Goal: Complete application form

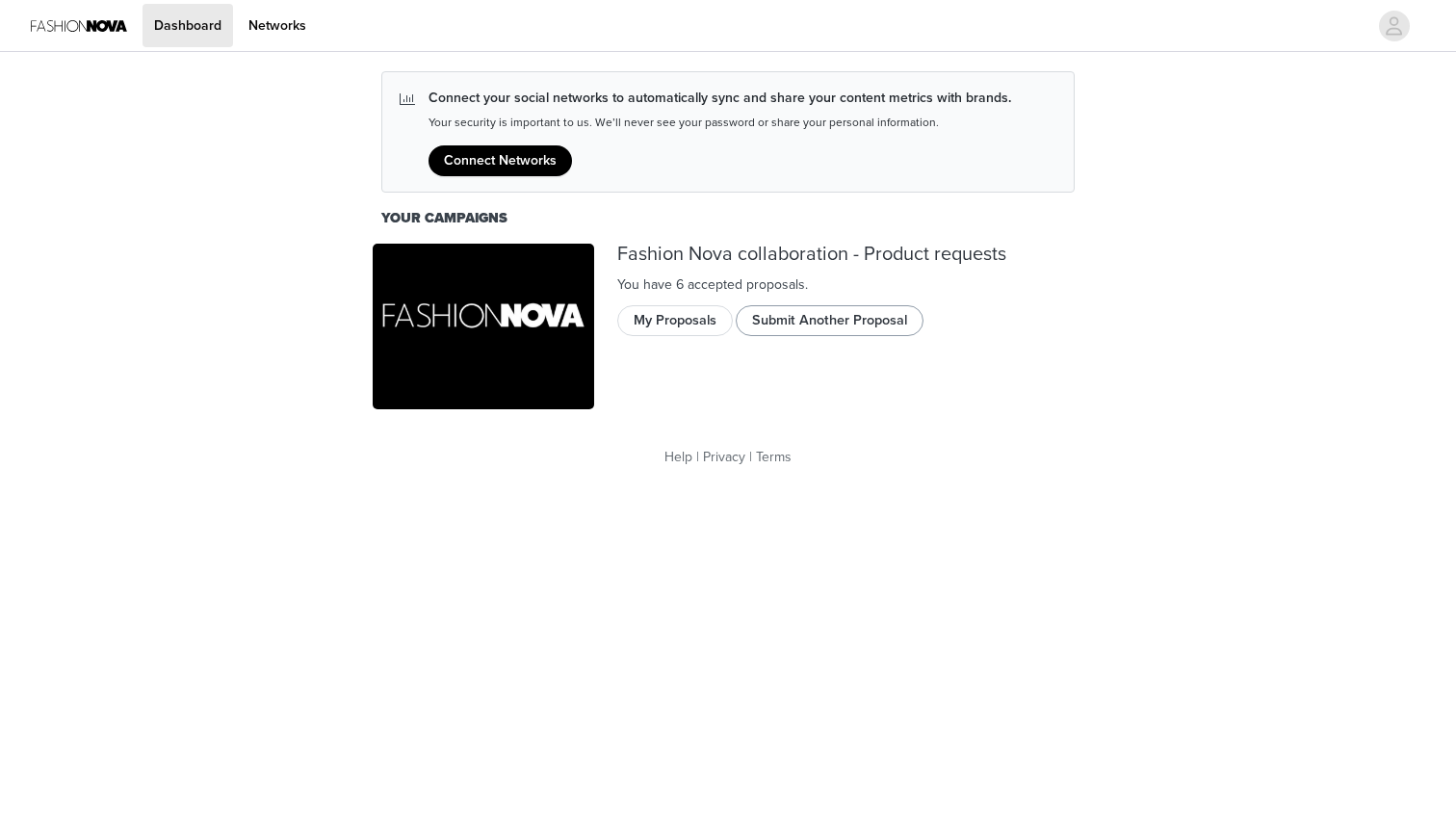
click at [812, 319] on button "Submit Another Proposal" at bounding box center [829, 321] width 188 height 31
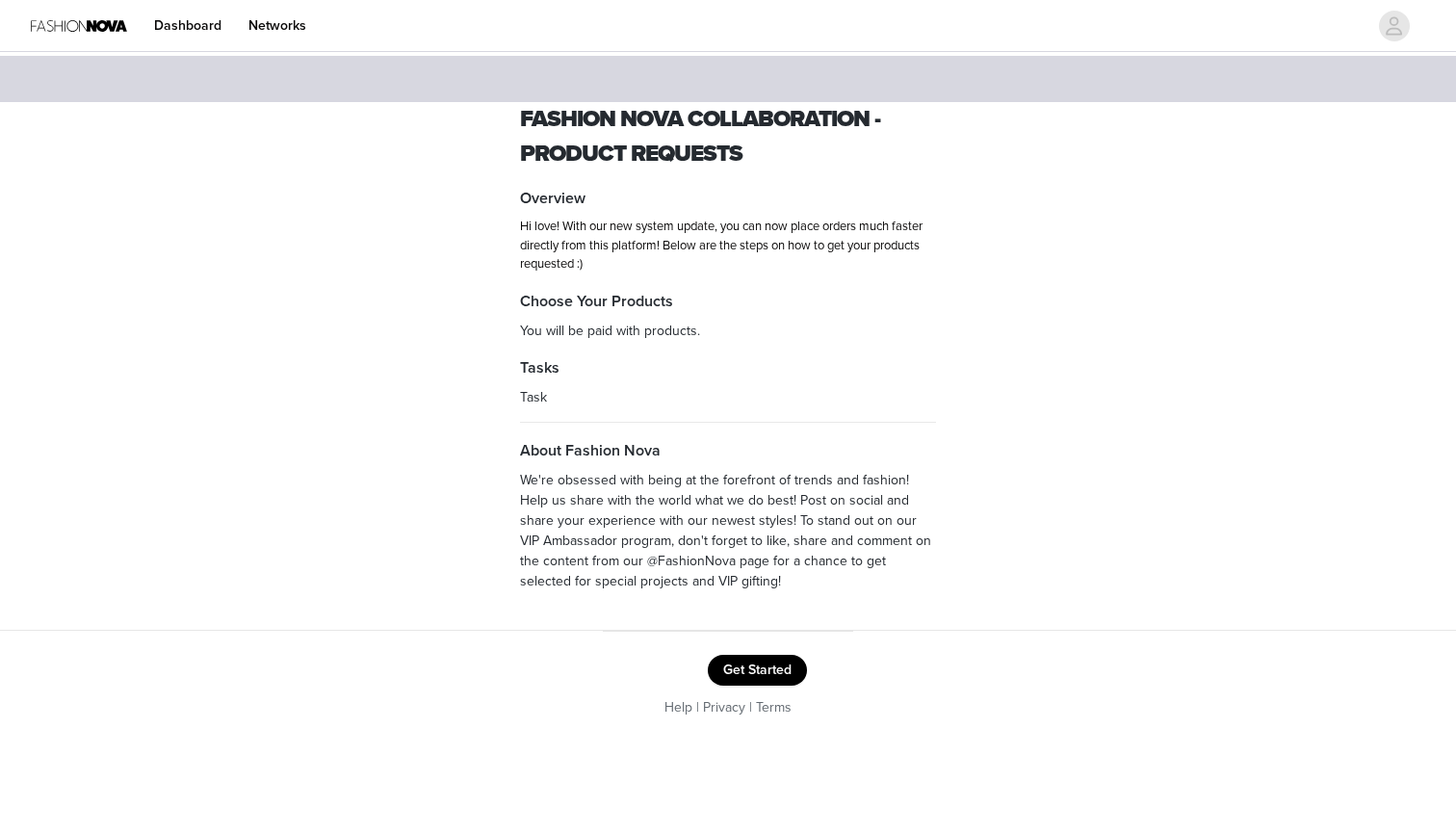
click at [748, 667] on button "Get Started" at bounding box center [757, 670] width 99 height 31
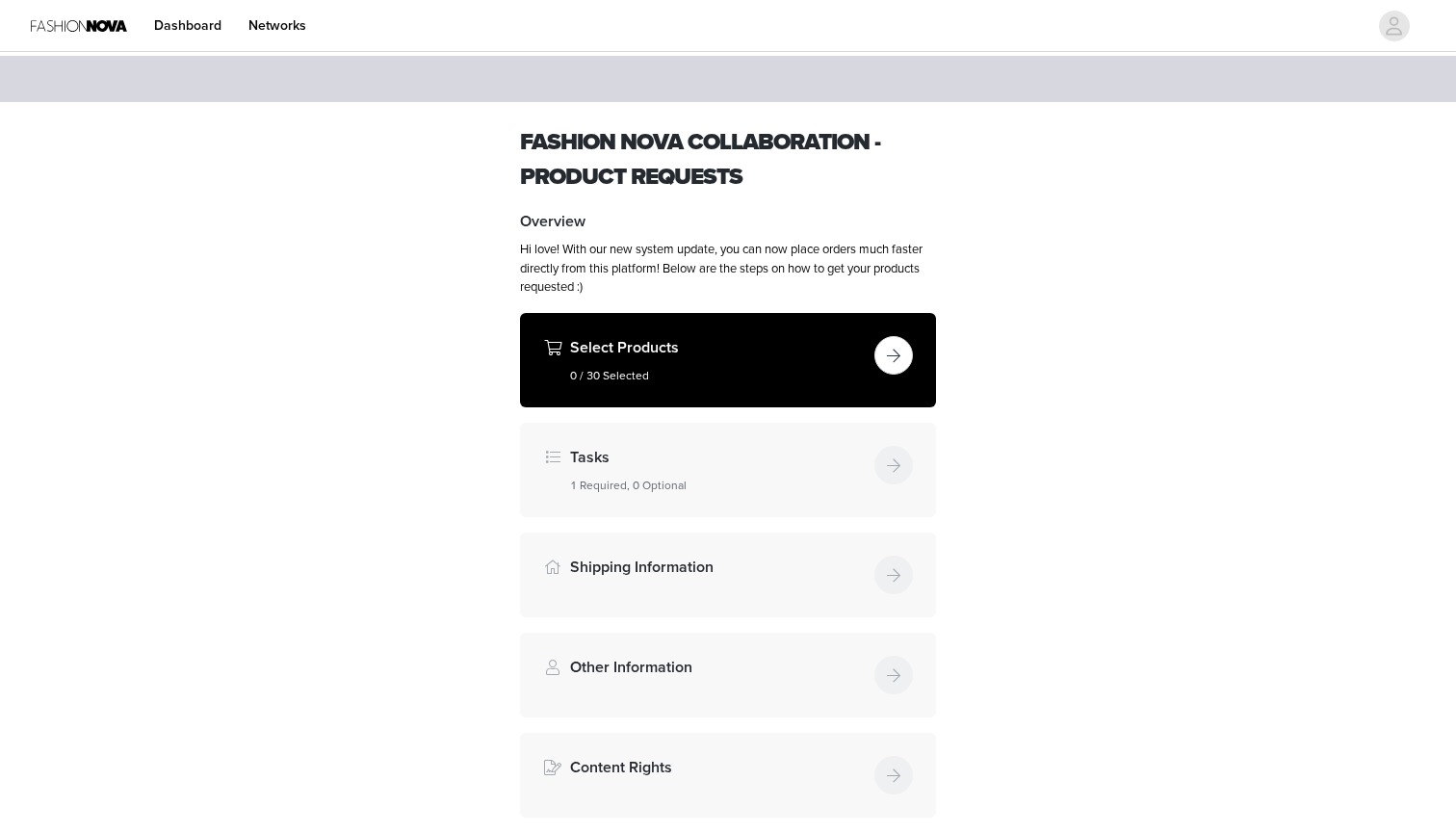
click at [892, 351] on button "button" at bounding box center [893, 355] width 39 height 39
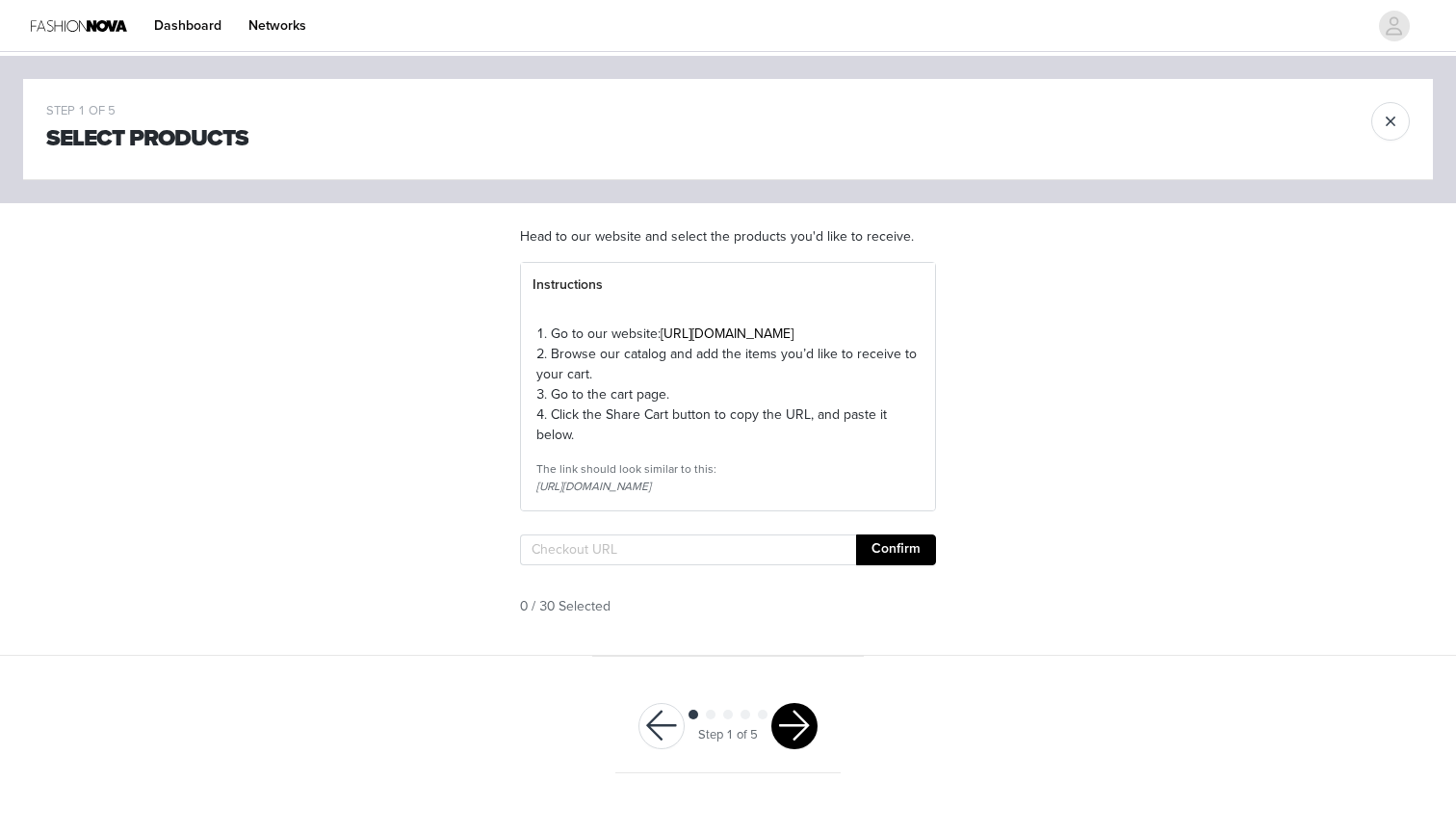
click at [582, 573] on div "Confirm" at bounding box center [728, 553] width 416 height 39
click at [579, 565] on input "text" at bounding box center [688, 549] width 336 height 31
paste input "[URL][DOMAIN_NAME]"
type input "[URL][DOMAIN_NAME]"
click at [892, 565] on button "Confirm" at bounding box center [895, 549] width 80 height 31
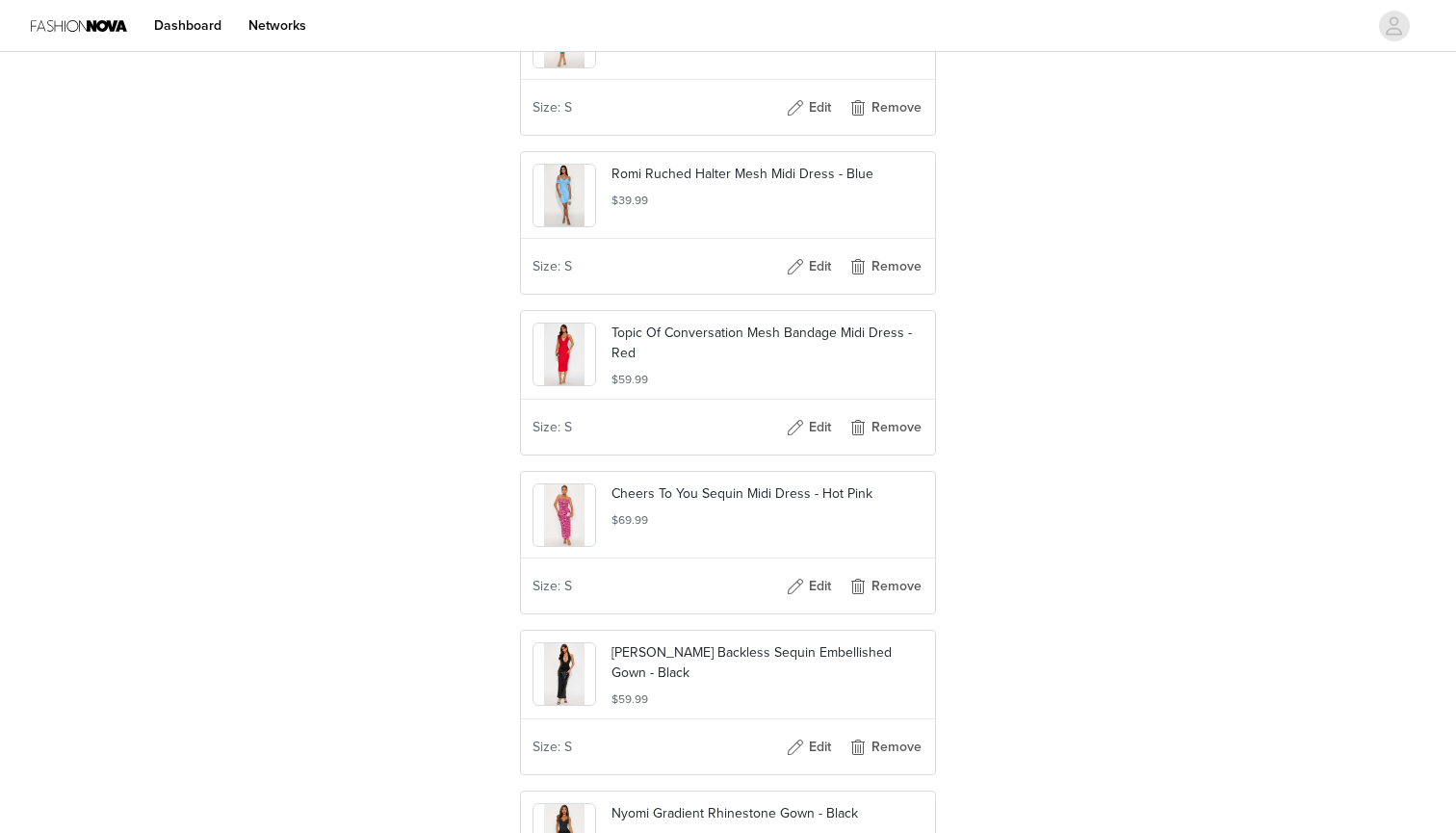
scroll to position [430, 0]
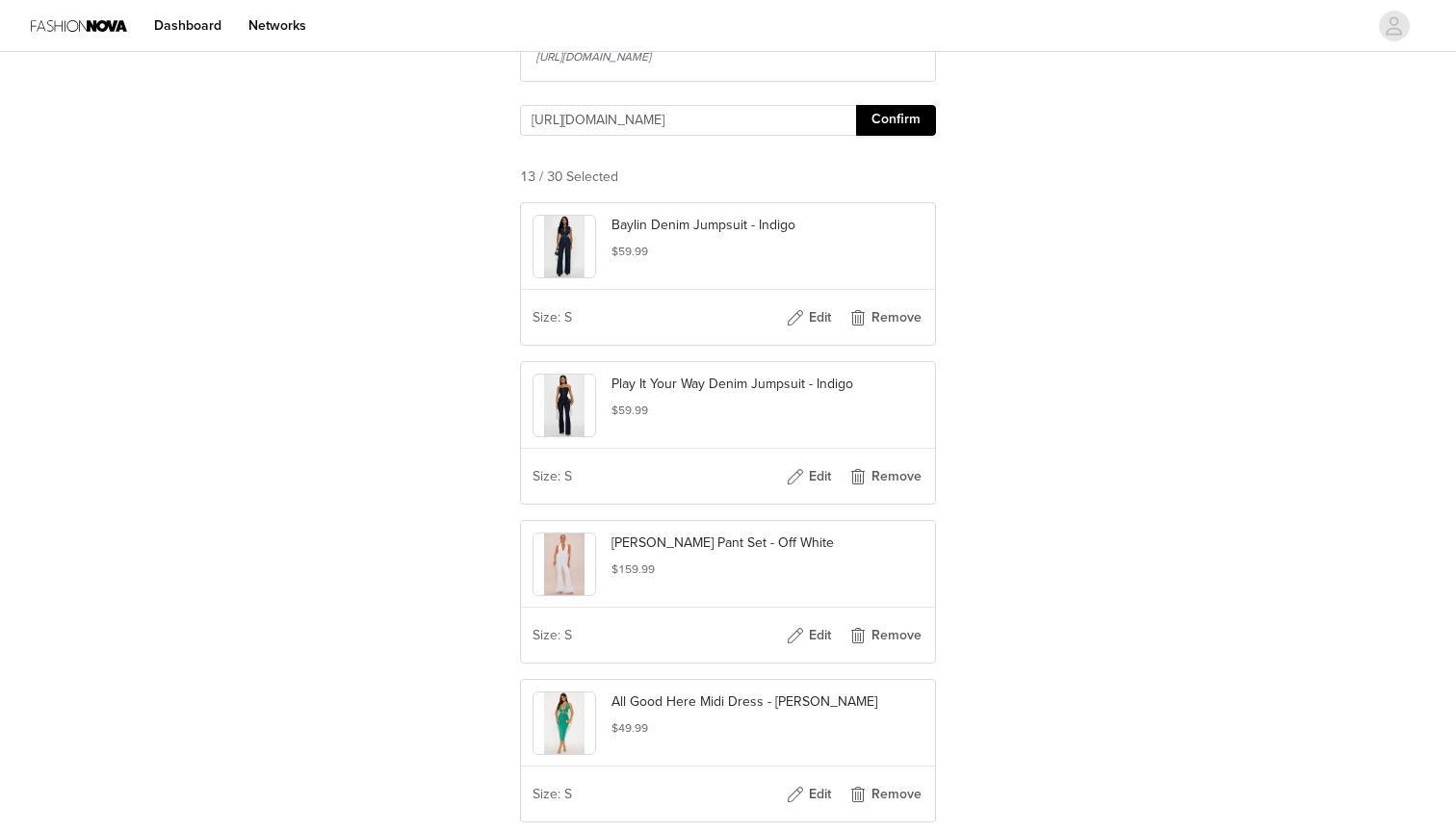
click at [900, 136] on button "Confirm" at bounding box center [895, 120] width 80 height 31
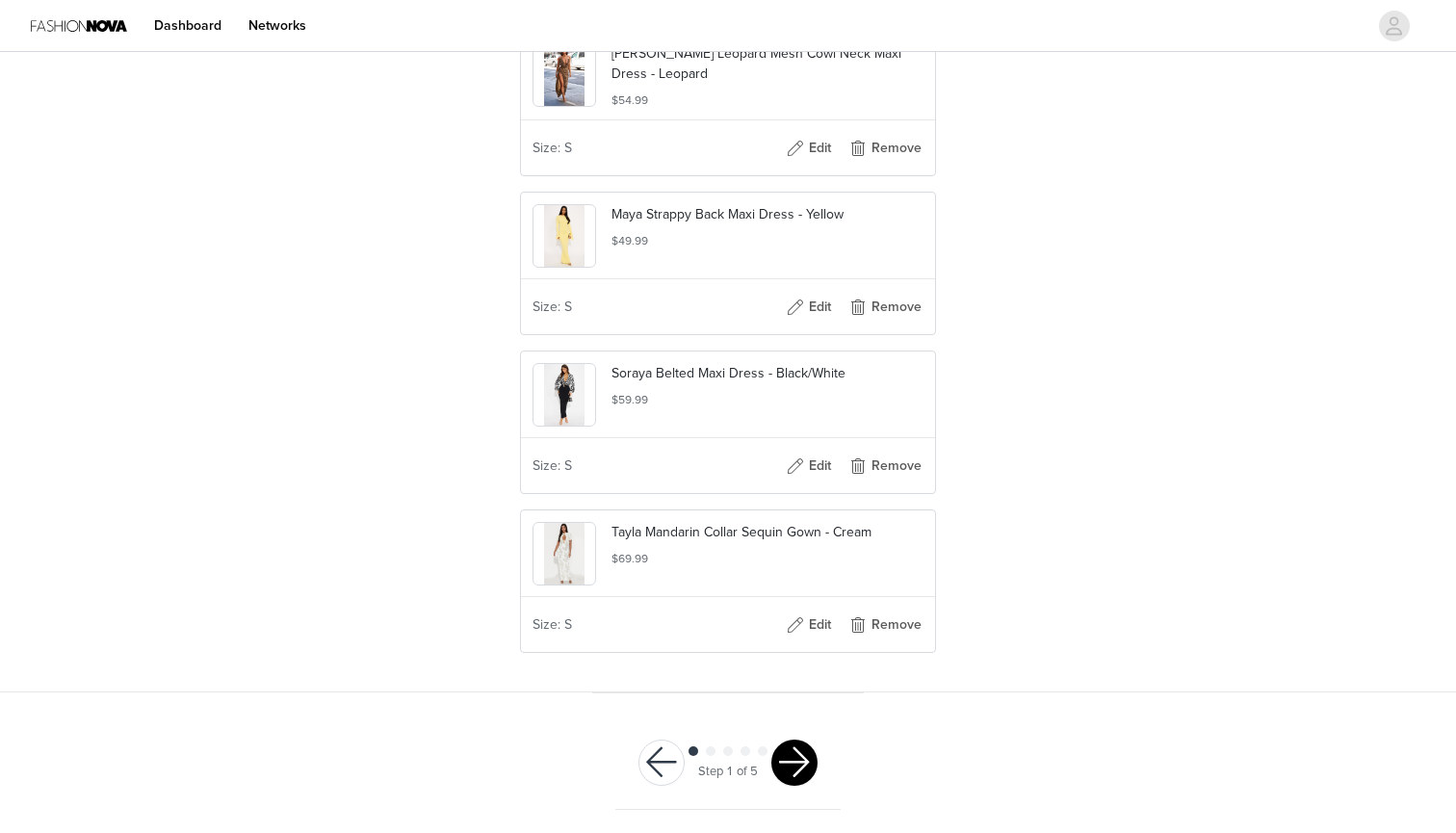
scroll to position [2070, 0]
click at [795, 759] on button "button" at bounding box center [794, 763] width 47 height 47
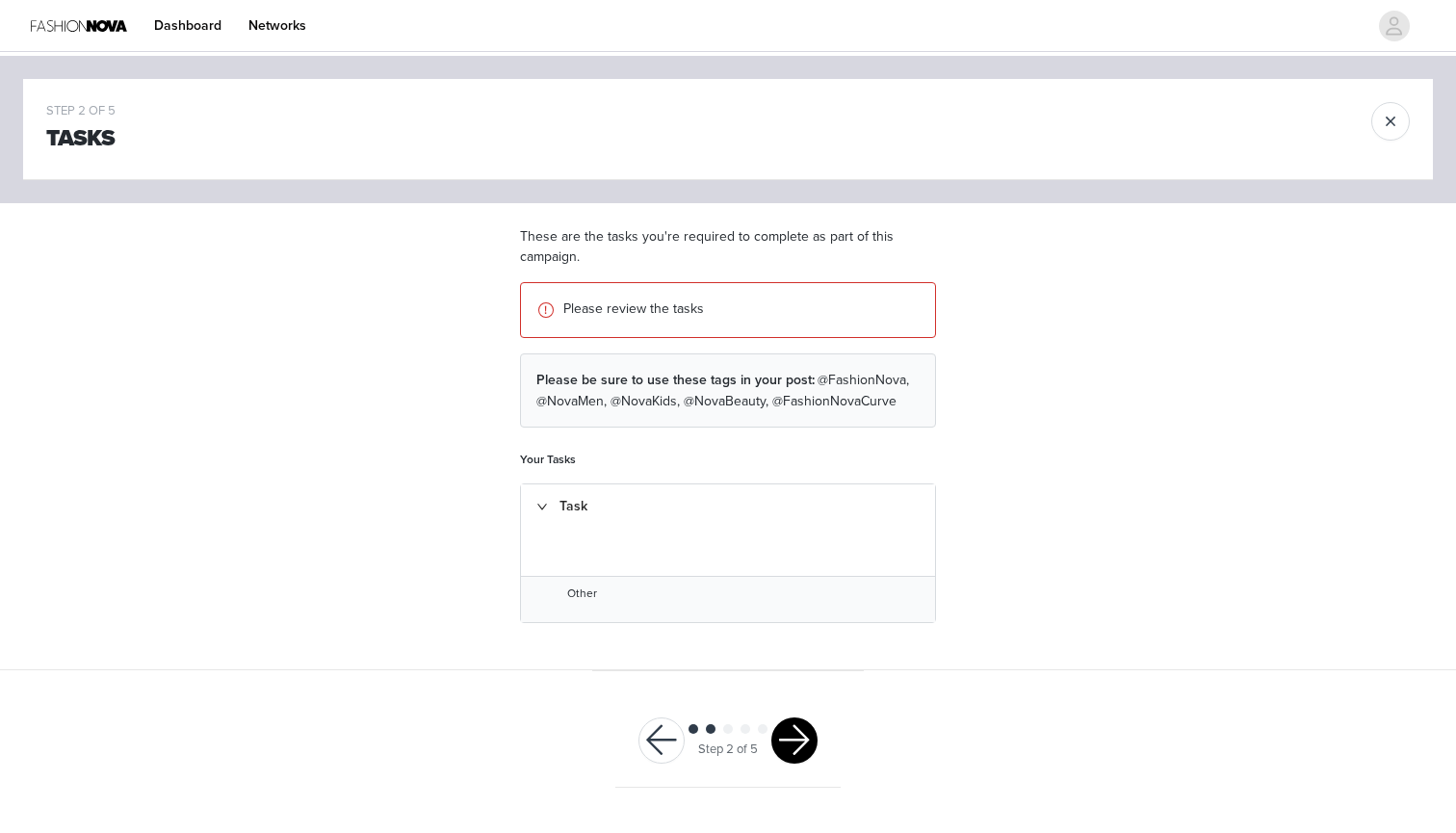
click at [620, 310] on p "Please review the tasks" at bounding box center [741, 309] width 356 height 20
click at [565, 573] on div "Task Other" at bounding box center [728, 553] width 416 height 140
click at [539, 495] on div "Task" at bounding box center [728, 506] width 414 height 45
click at [790, 725] on button "button" at bounding box center [794, 741] width 47 height 47
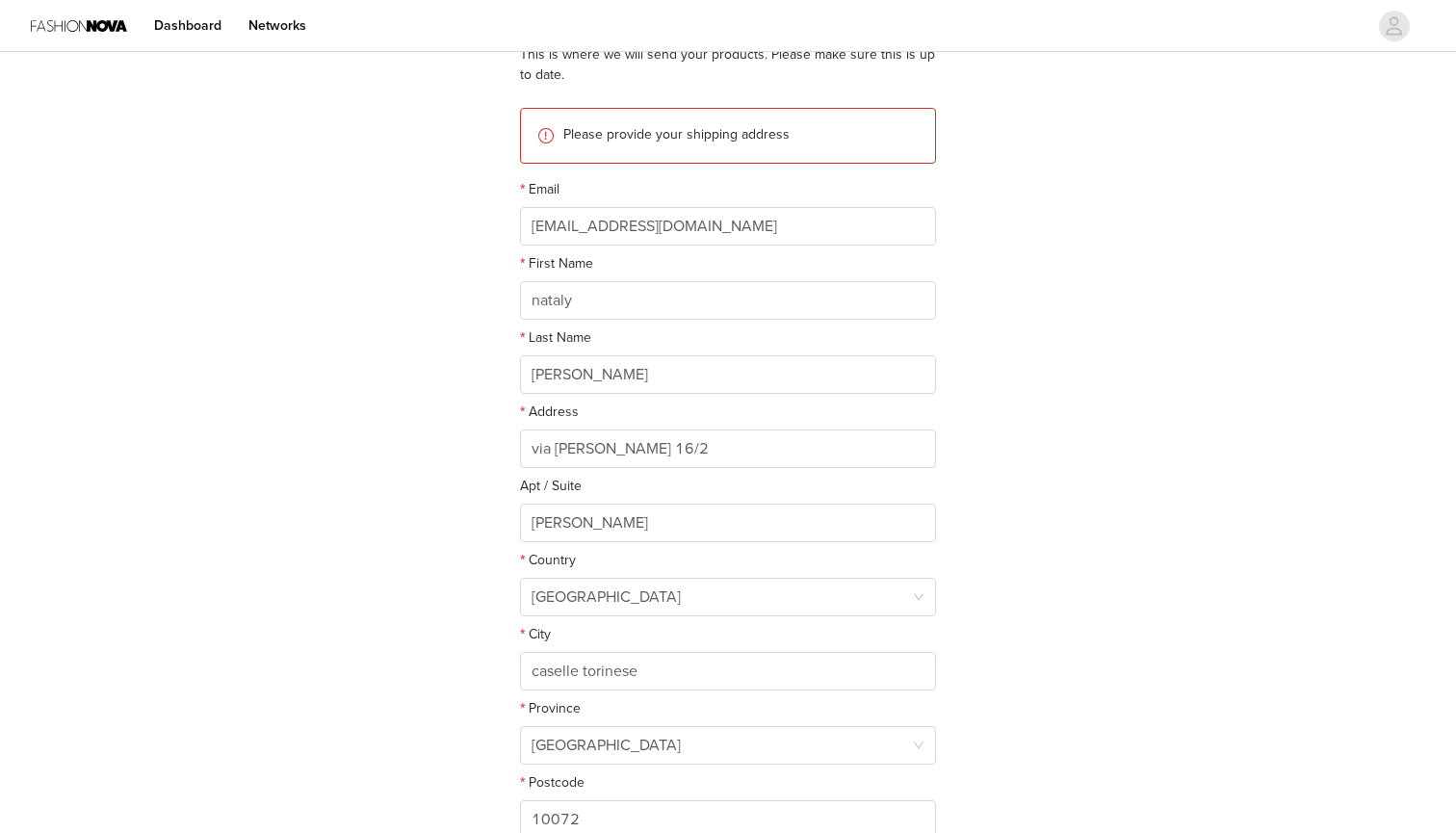
scroll to position [193, 0]
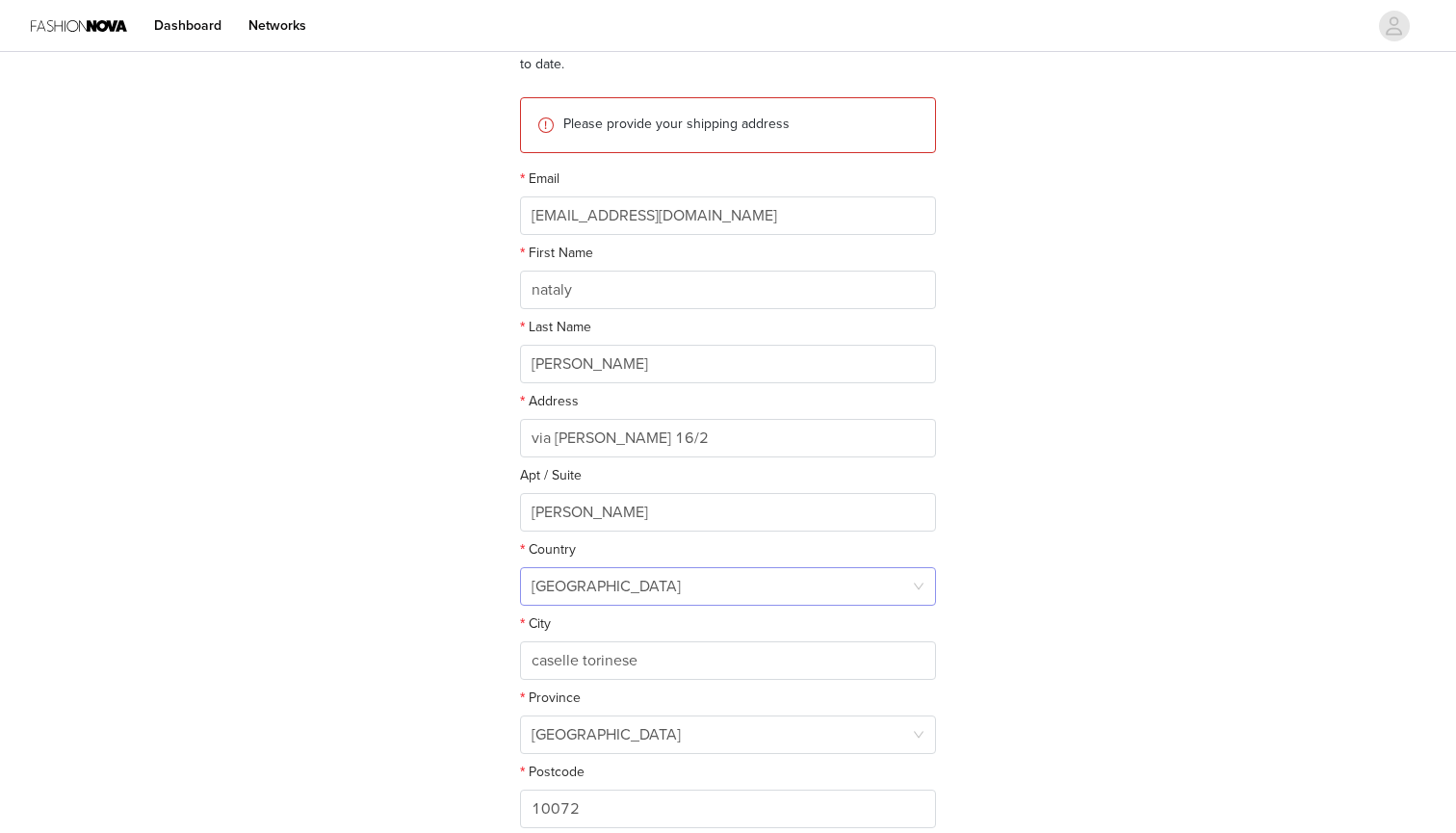
click at [618, 581] on div "[GEOGRAPHIC_DATA]" at bounding box center [722, 586] width 380 height 37
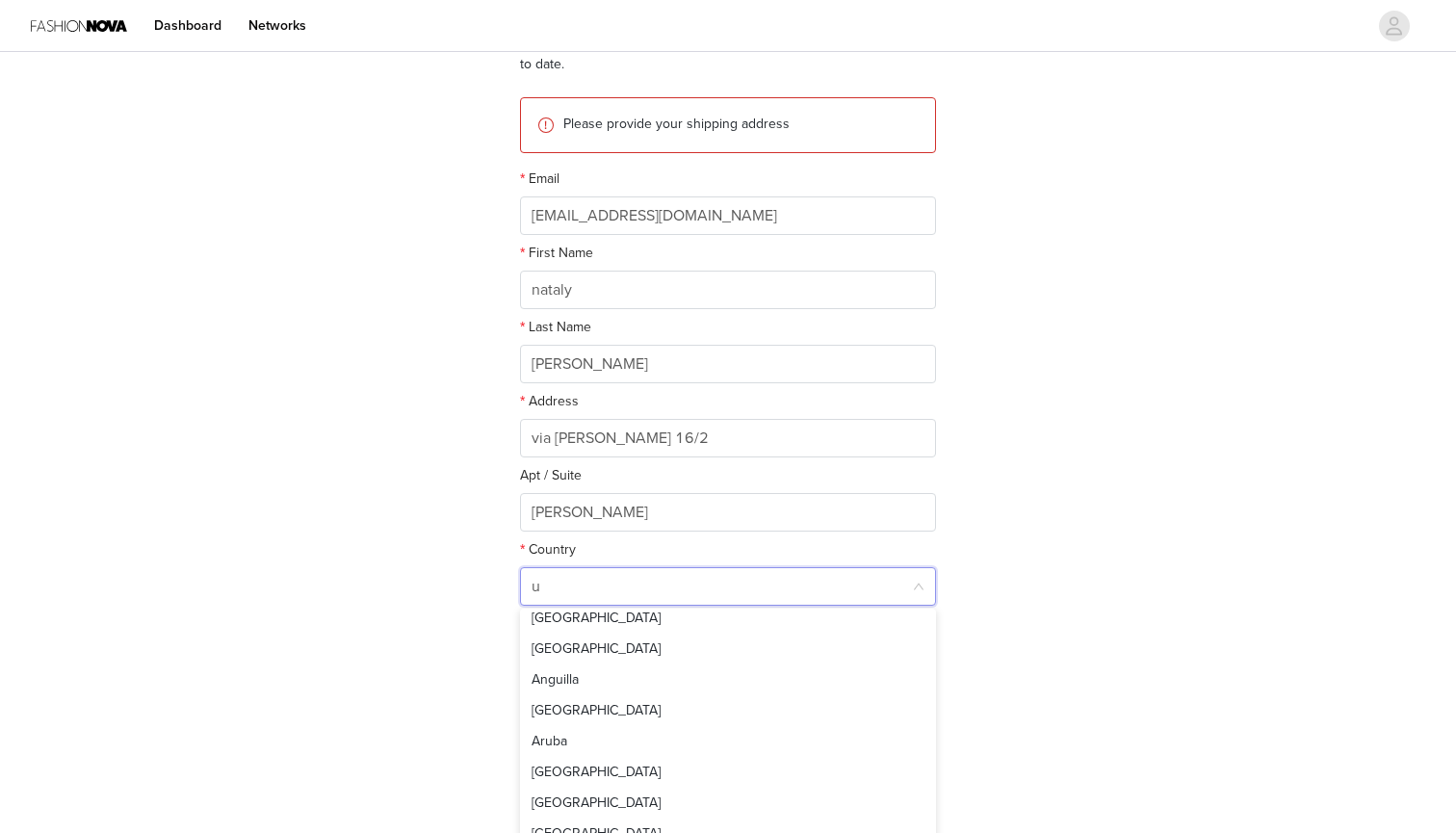
scroll to position [4, 0]
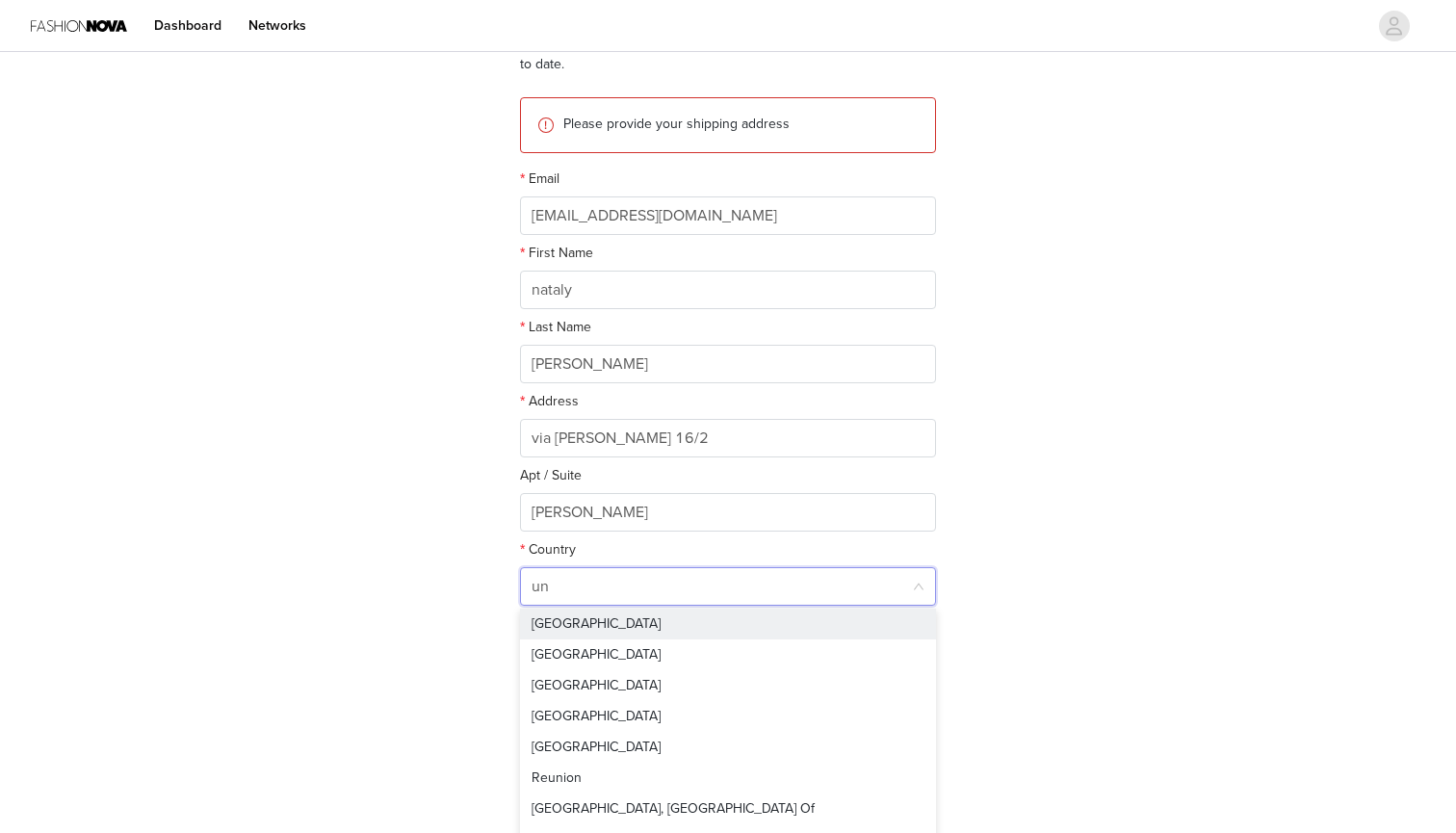
type input "uni"
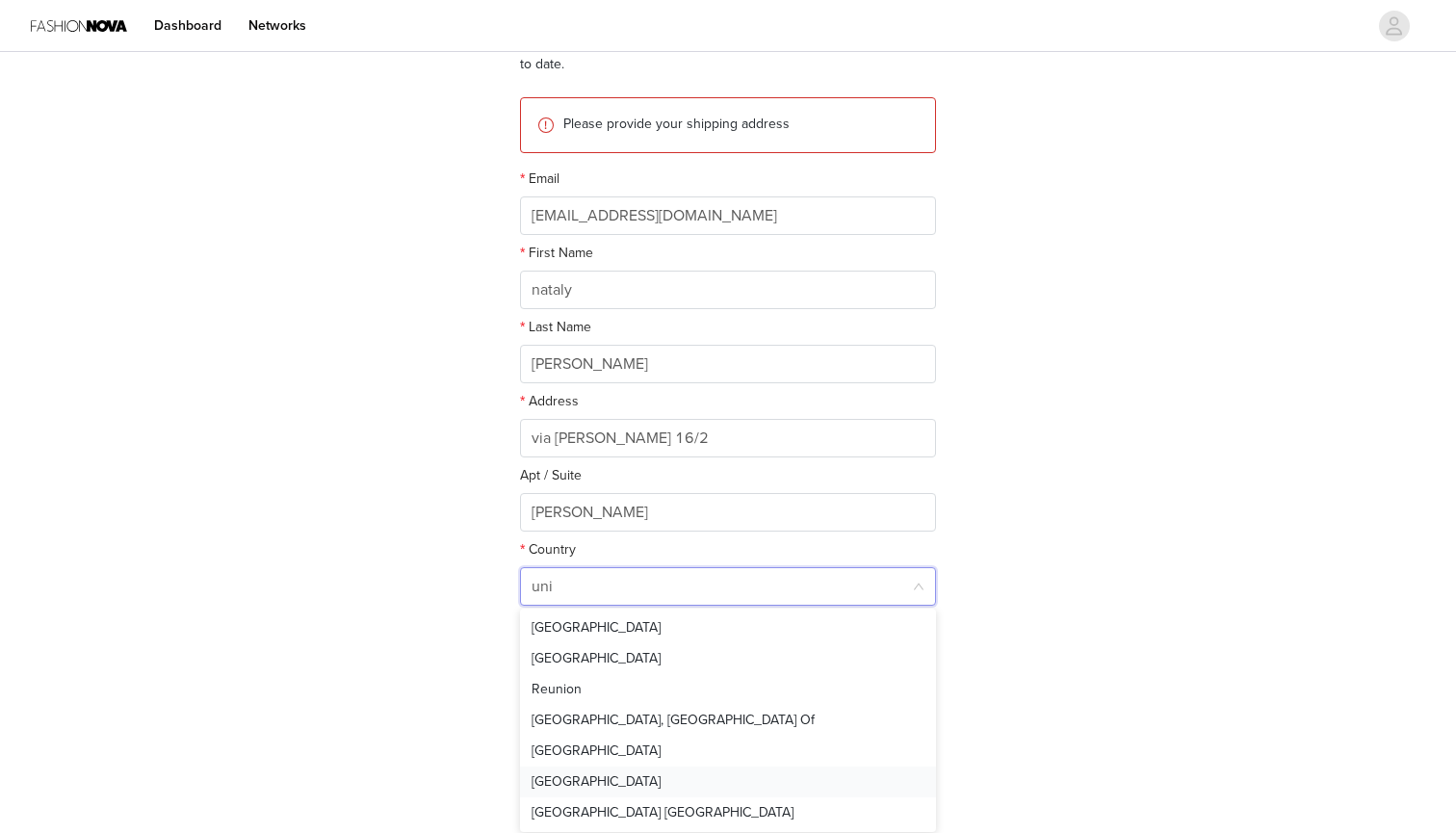
click at [594, 780] on li "[GEOGRAPHIC_DATA]" at bounding box center [728, 781] width 416 height 31
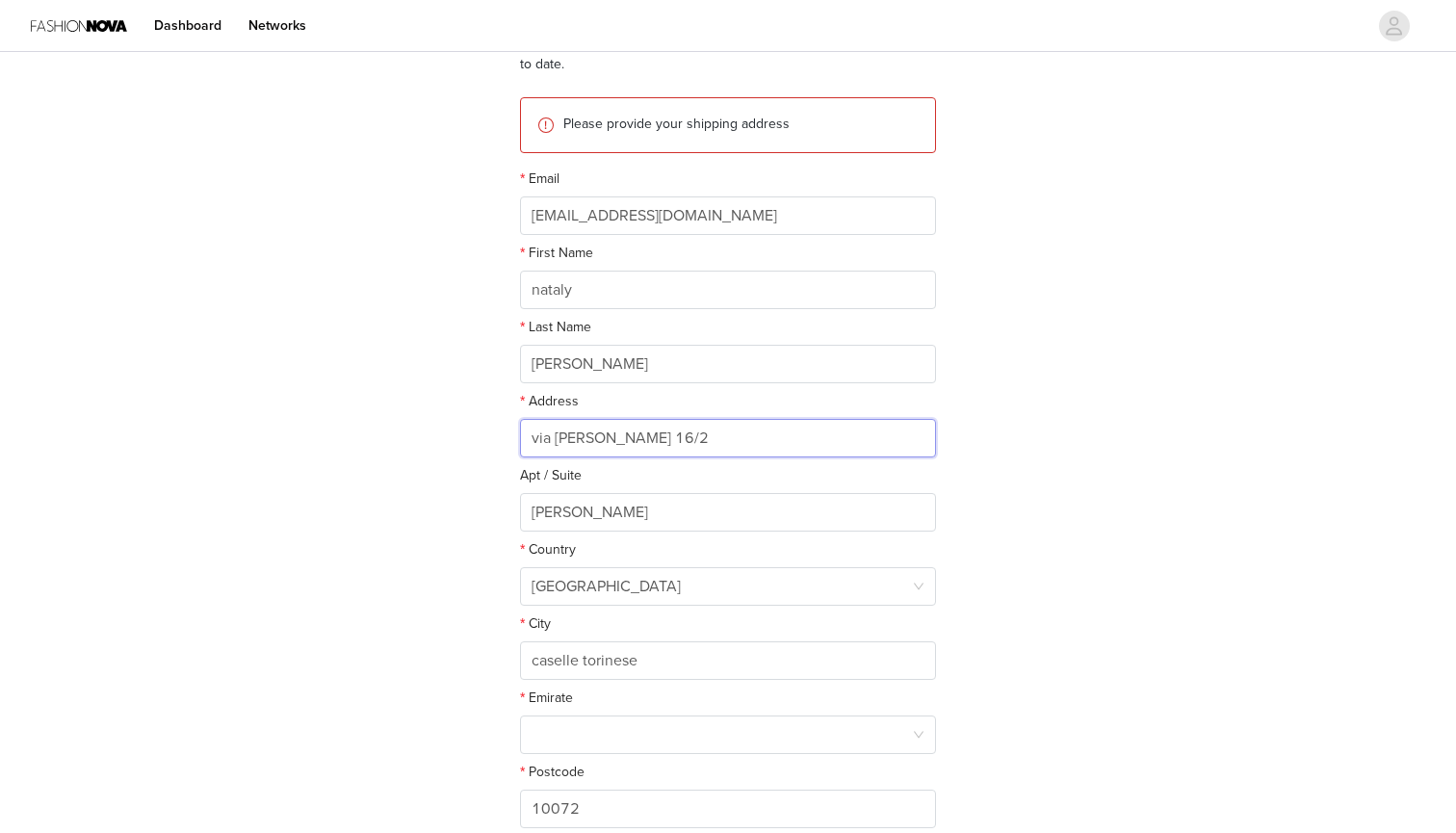
drag, startPoint x: 686, startPoint y: 432, endPoint x: 460, endPoint y: 430, distance: 226.0
type input "downtown [GEOGRAPHIC_DATA]"
drag, startPoint x: 595, startPoint y: 507, endPoint x: 502, endPoint y: 503, distance: 93.1
click at [502, 503] on section "This is where we will send your products. Please make sure this is up to date. …" at bounding box center [728, 436] width 463 height 850
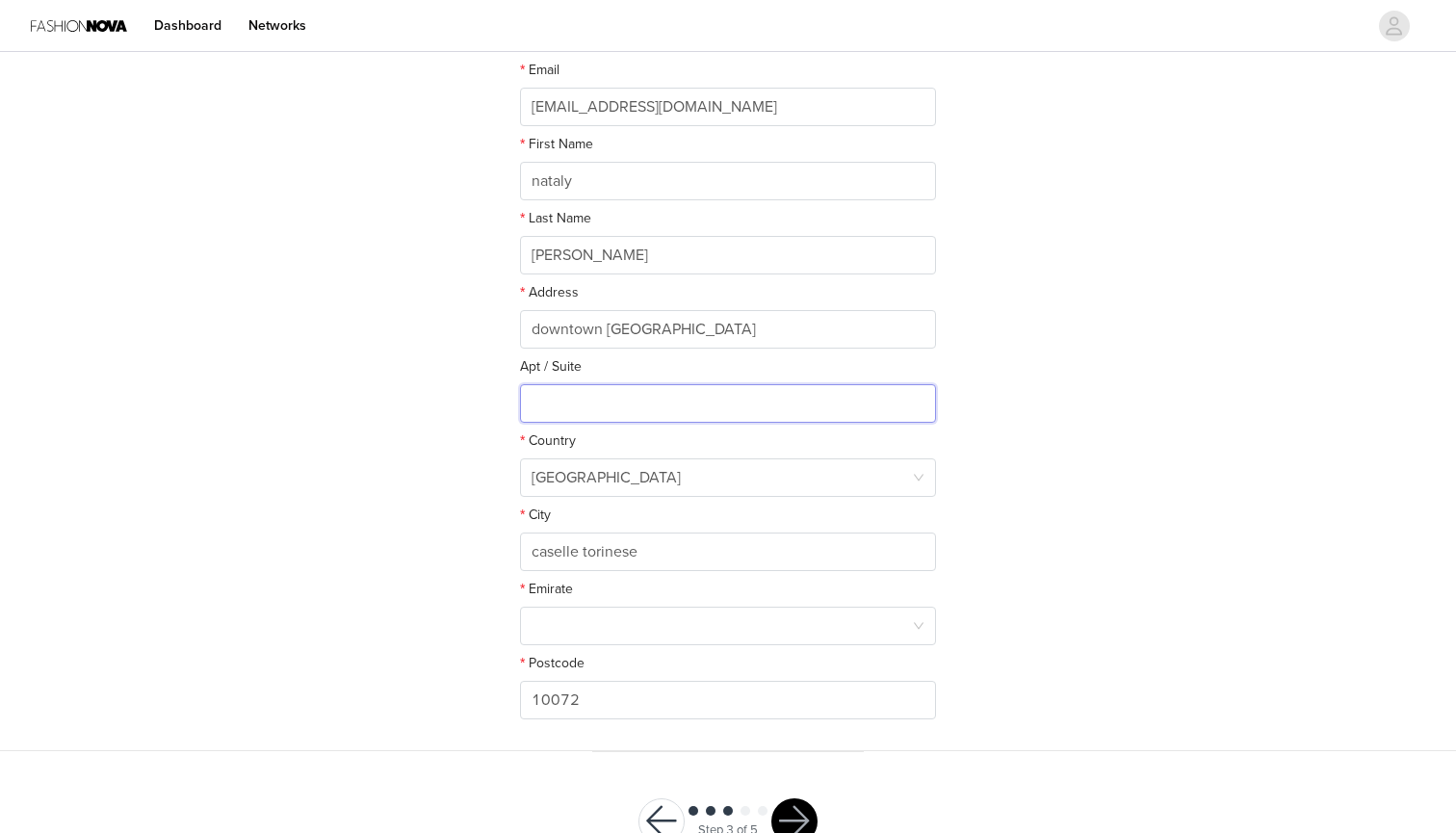
scroll to position [328, 0]
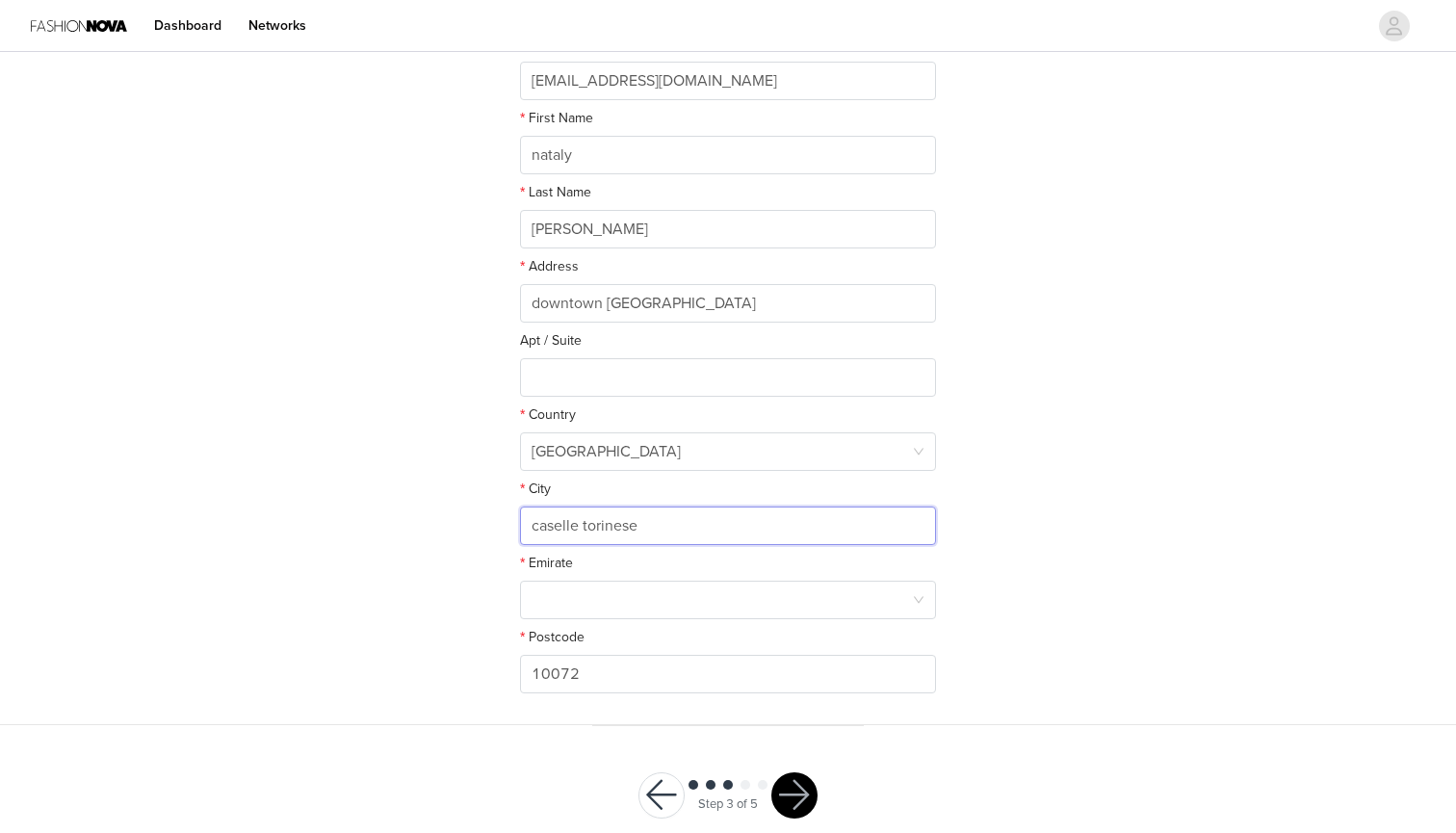
drag, startPoint x: 659, startPoint y: 523, endPoint x: 389, endPoint y: 519, distance: 270.0
type input "u"
type input "[GEOGRAPHIC_DATA]"
click at [408, 599] on div "STEP 3 OF 5 Shipping Information This is where we will send your products. Plea…" at bounding box center [728, 226] width 1456 height 997
drag, startPoint x: 611, startPoint y: 675, endPoint x: 496, endPoint y: 672, distance: 115.0
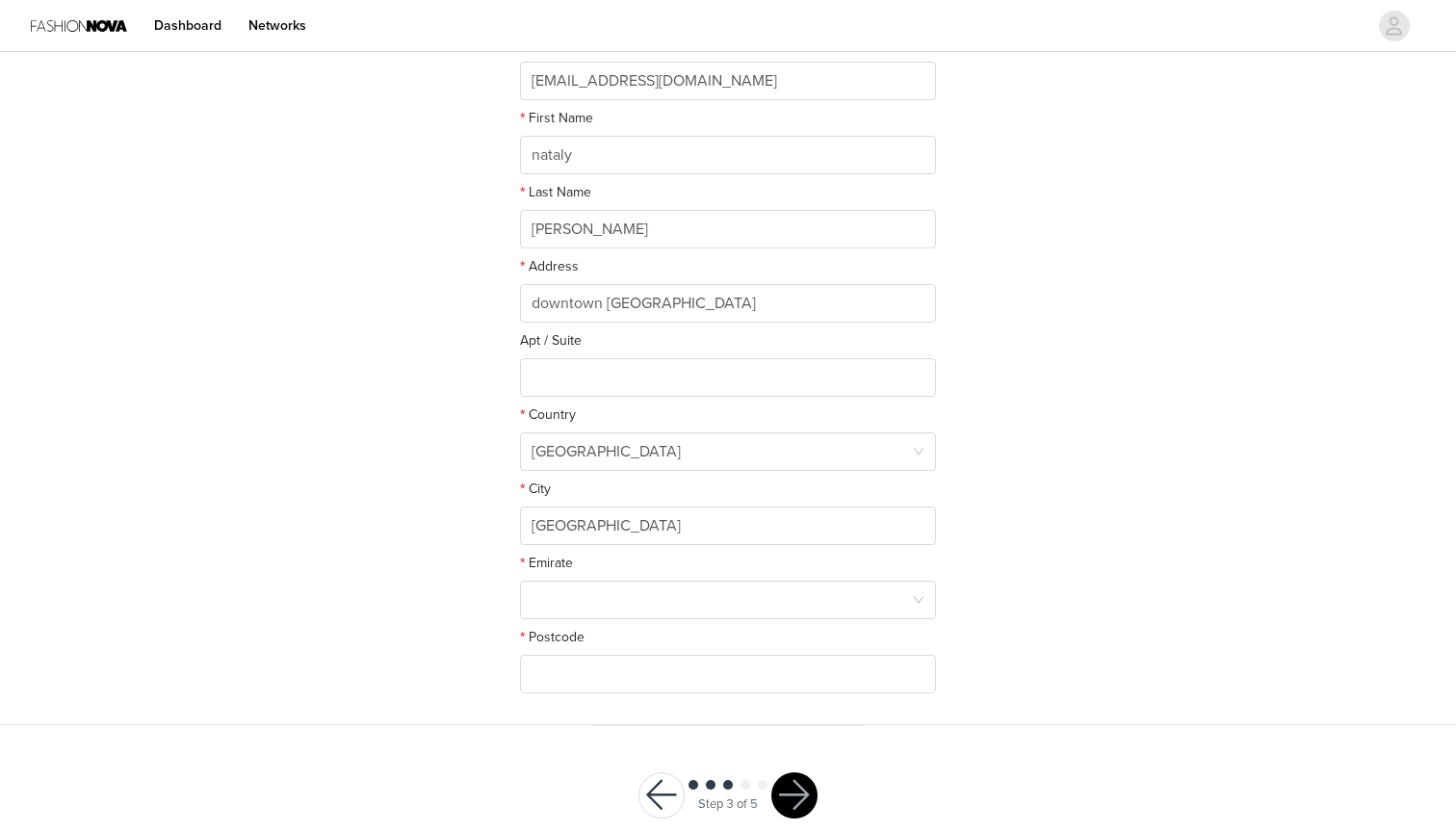
click at [953, 477] on section "This is where we will send your products. Please make sure this is up to date. …" at bounding box center [728, 301] width 463 height 850
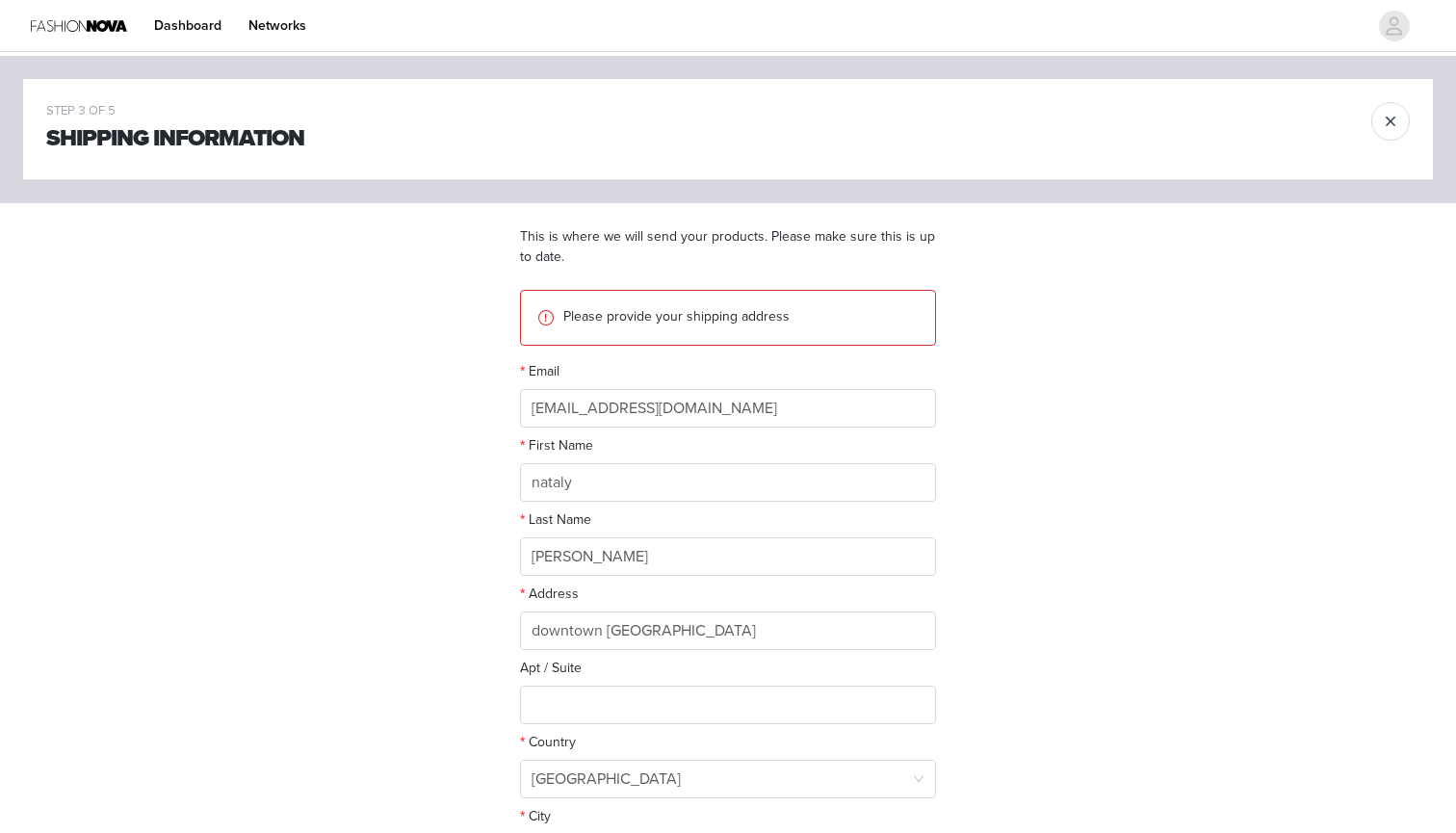
scroll to position [0, 0]
